Goal: Task Accomplishment & Management: Manage account settings

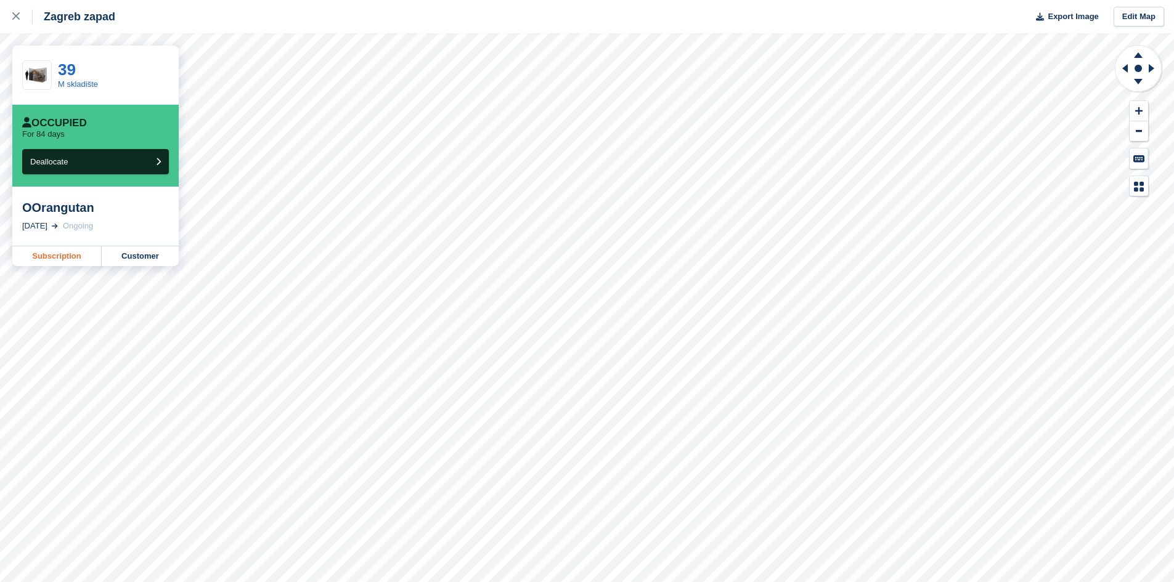
click at [46, 256] on link "Subscription" at bounding box center [56, 256] width 89 height 20
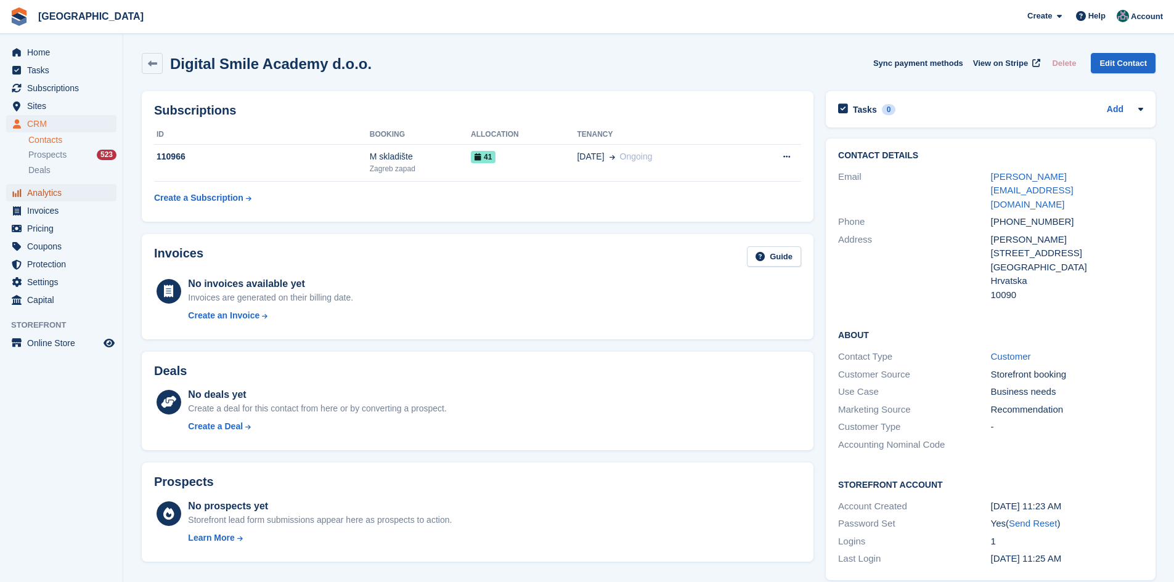
click at [57, 195] on span "Analytics" at bounding box center [64, 192] width 74 height 17
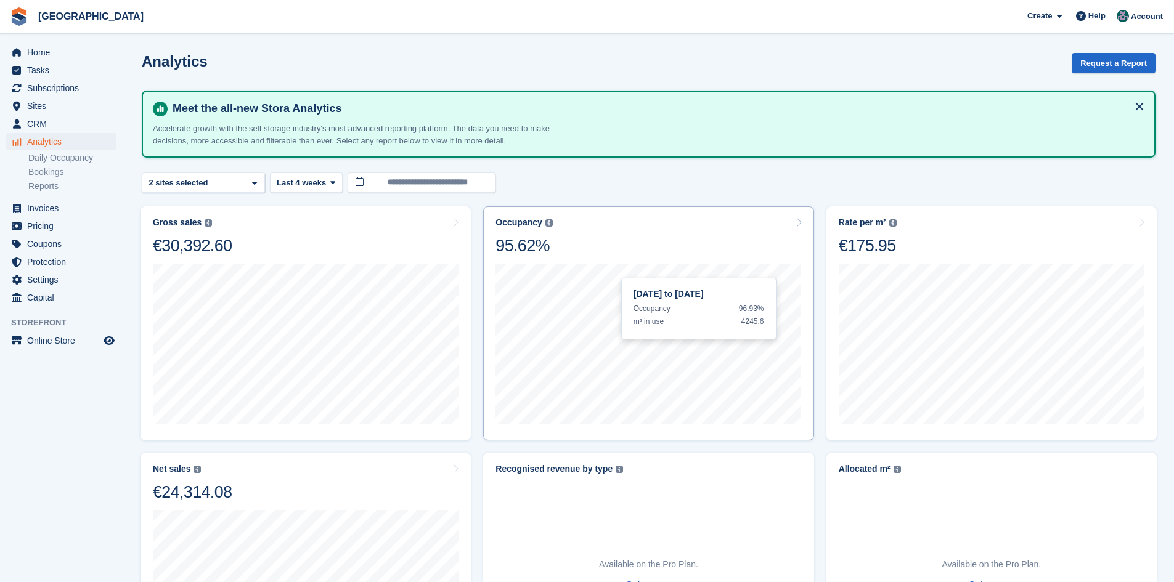
scroll to position [185, 0]
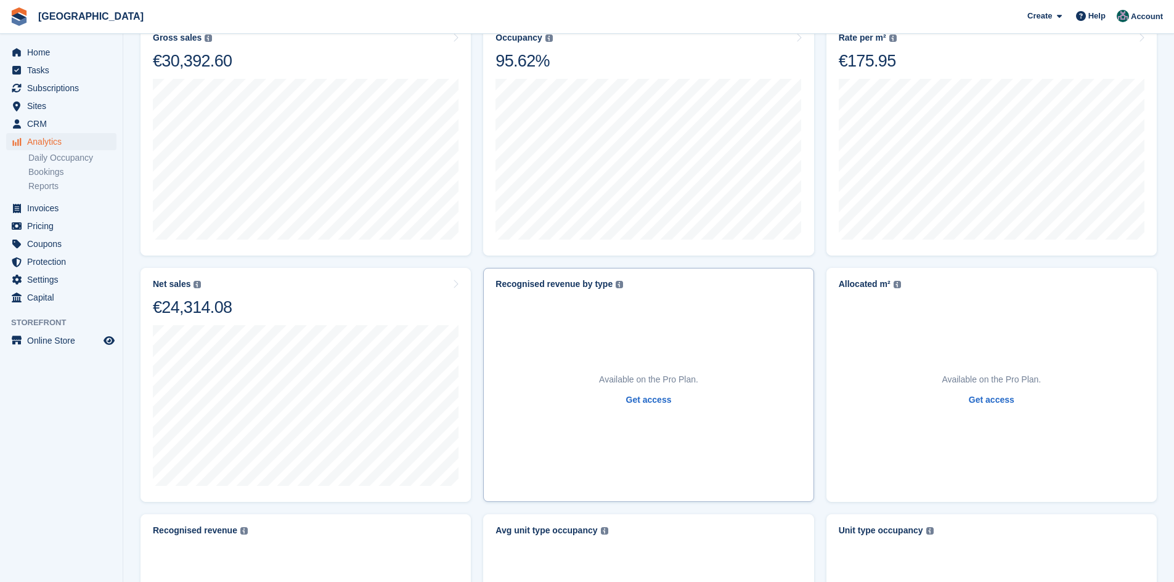
drag, startPoint x: 560, startPoint y: 285, endPoint x: 589, endPoint y: 282, distance: 29.2
click at [589, 282] on div "Recognised revenue by type" at bounding box center [553, 284] width 117 height 10
drag, startPoint x: 845, startPoint y: 282, endPoint x: 866, endPoint y: 282, distance: 20.3
click at [866, 282] on div "Allocated m²" at bounding box center [864, 284] width 52 height 10
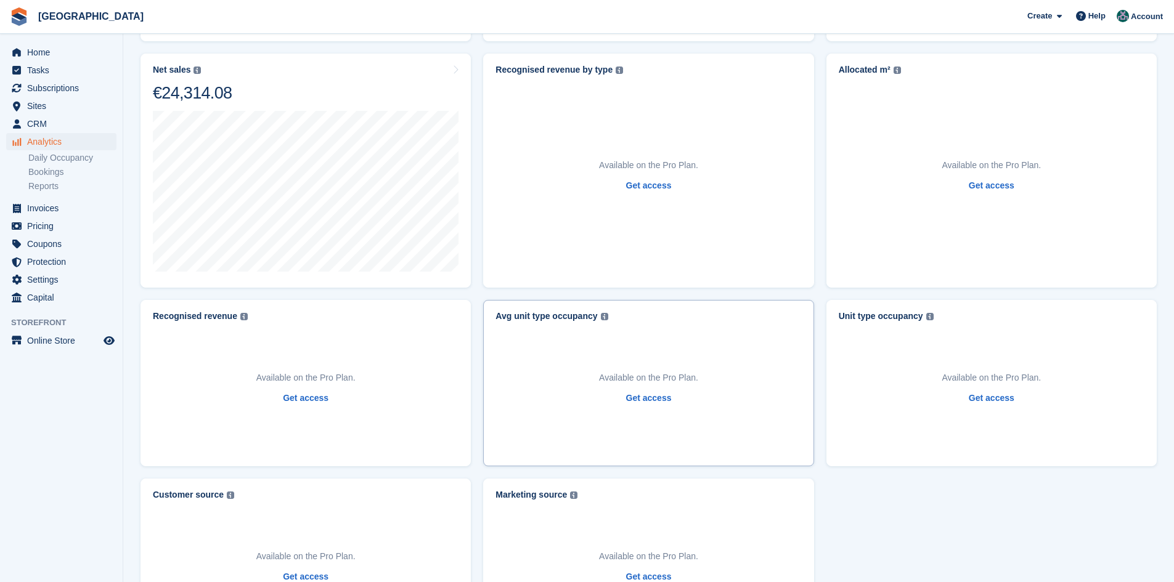
scroll to position [493, 0]
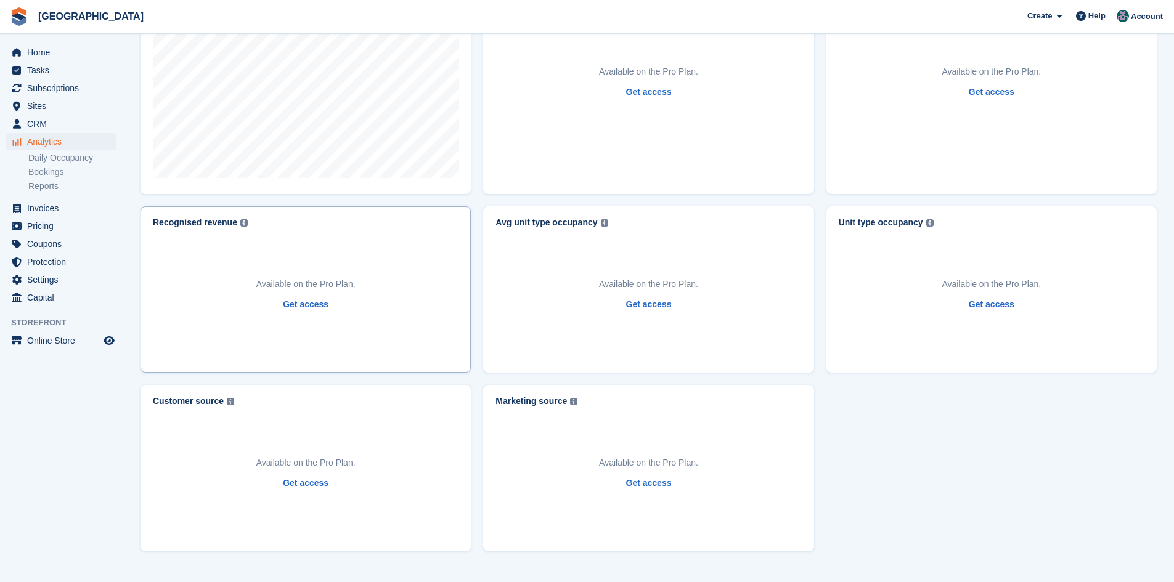
drag, startPoint x: 184, startPoint y: 219, endPoint x: 190, endPoint y: 217, distance: 6.9
click at [190, 217] on div "Recognised revenue" at bounding box center [195, 222] width 84 height 10
drag, startPoint x: 522, startPoint y: 222, endPoint x: 578, endPoint y: 223, distance: 55.5
click at [578, 223] on div "Avg unit type occupancy" at bounding box center [546, 222] width 102 height 10
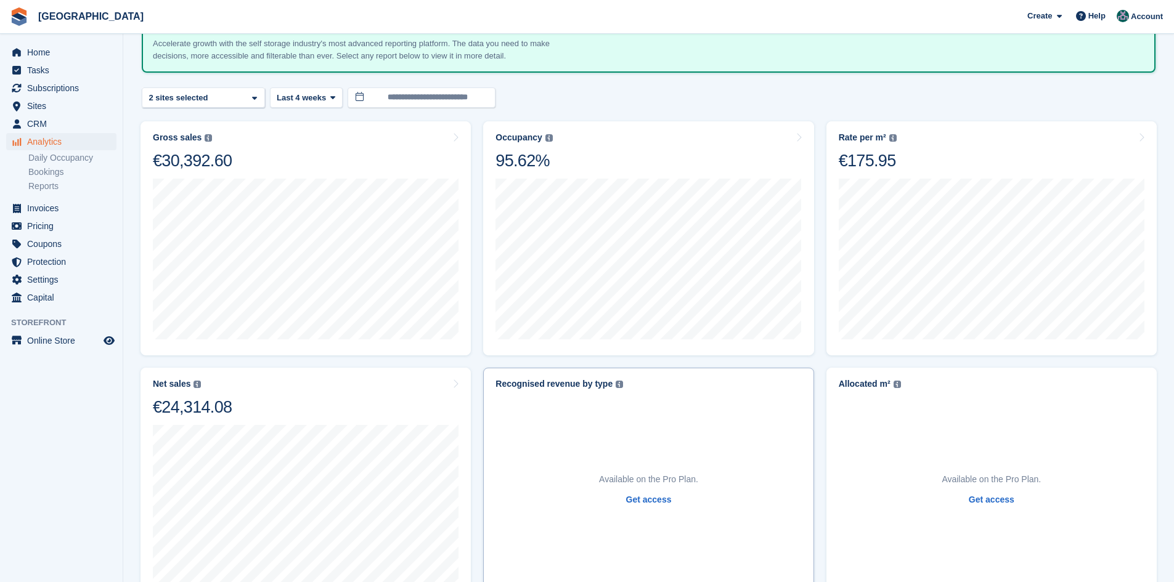
scroll to position [0, 0]
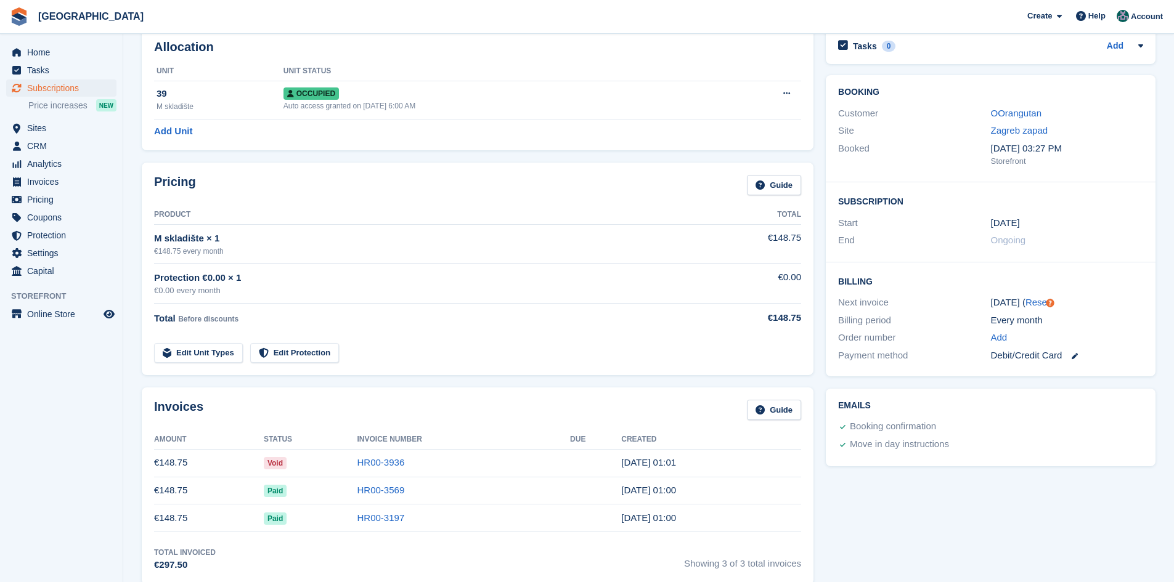
scroll to position [123, 0]
